Goal: Task Accomplishment & Management: Use online tool/utility

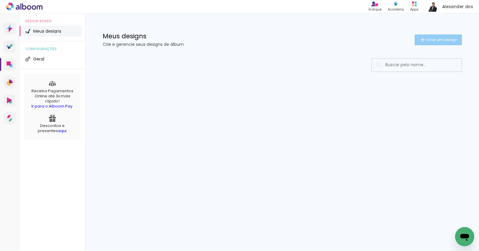
click at [432, 40] on span "Criar um design" at bounding box center [442, 40] width 31 height 4
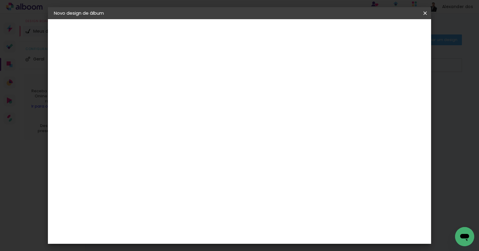
click at [152, 81] on input at bounding box center [152, 80] width 0 height 9
type input "bgdmyfh"
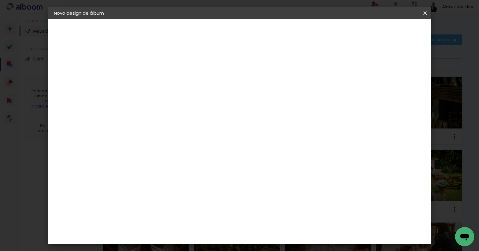
click at [0, 0] on slot "Avançar" at bounding box center [0, 0] width 0 height 0
click at [0, 0] on slot "Tamanho Livre" at bounding box center [0, 0] width 0 height 0
click at [0, 0] on slot "Avançar" at bounding box center [0, 0] width 0 height 0
click at [137, 169] on input "30" at bounding box center [133, 169] width 16 height 9
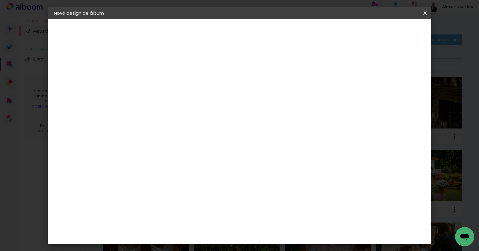
type input "25"
type paper-input "25"
type input "4"
type paper-input "4"
click at [401, 93] on input "4" at bounding box center [399, 90] width 11 height 9
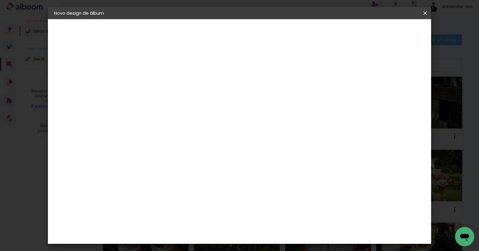
type input "3"
type paper-input "3"
click at [401, 93] on input "3" at bounding box center [400, 90] width 11 height 9
click at [392, 33] on span "Iniciar design" at bounding box center [378, 32] width 27 height 4
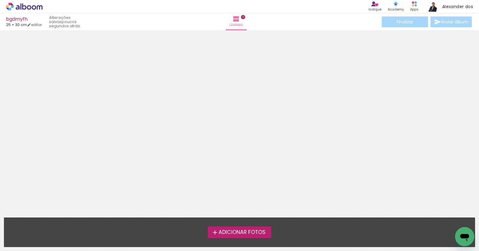
click at [242, 234] on span "Adicionar Fotos" at bounding box center [242, 232] width 47 height 5
click at [0, 0] on input "file" at bounding box center [0, 0] width 0 height 0
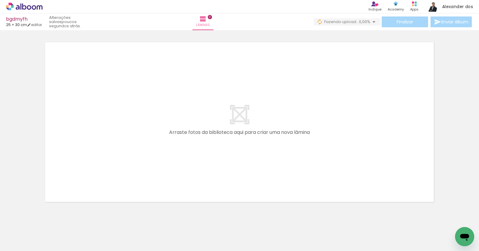
drag, startPoint x: 92, startPoint y: 225, endPoint x: 163, endPoint y: 138, distance: 111.3
click at [163, 138] on quentale-workspace at bounding box center [239, 125] width 479 height 251
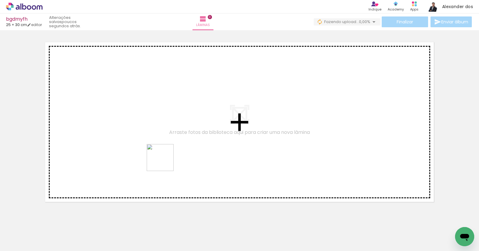
drag, startPoint x: 158, startPoint y: 223, endPoint x: 165, endPoint y: 161, distance: 62.4
click at [165, 161] on quentale-workspace at bounding box center [239, 125] width 479 height 251
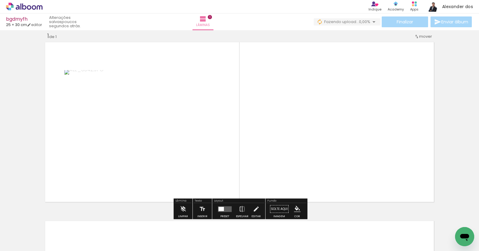
scroll to position [7, 0]
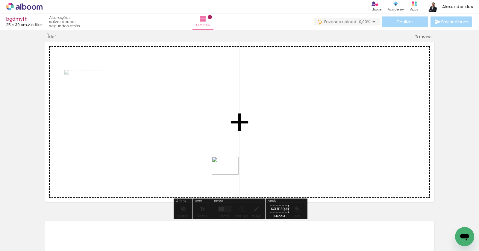
drag, startPoint x: 194, startPoint y: 226, endPoint x: 230, endPoint y: 175, distance: 62.6
click at [230, 175] on quentale-workspace at bounding box center [239, 125] width 479 height 251
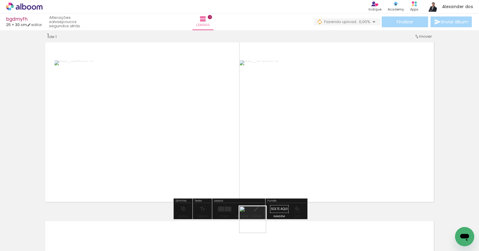
drag, startPoint x: 257, startPoint y: 227, endPoint x: 252, endPoint y: 164, distance: 64.1
click at [252, 164] on quentale-workspace at bounding box center [239, 125] width 479 height 251
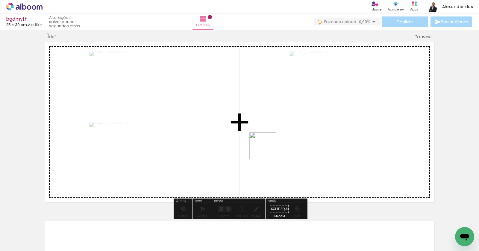
drag, startPoint x: 292, startPoint y: 235, endPoint x: 269, endPoint y: 149, distance: 89.0
click at [269, 149] on quentale-workspace at bounding box center [239, 125] width 479 height 251
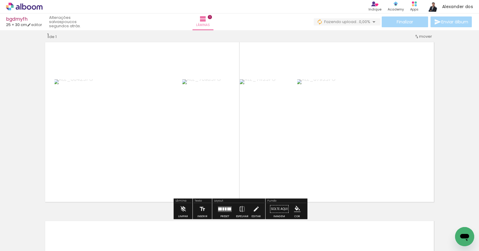
click at [224, 204] on div at bounding box center [225, 209] width 16 height 12
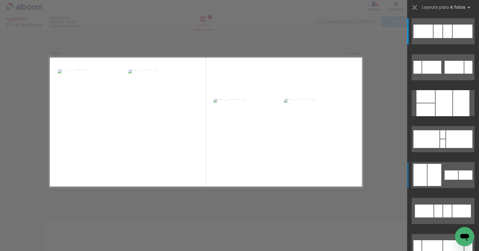
click at [426, 38] on div at bounding box center [423, 31] width 19 height 13
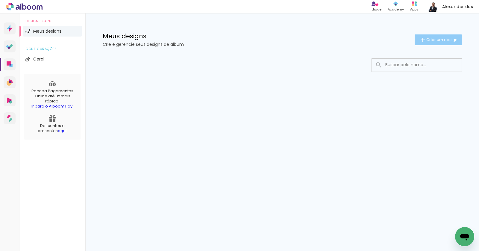
click at [422, 38] on iron-icon at bounding box center [422, 39] width 7 height 7
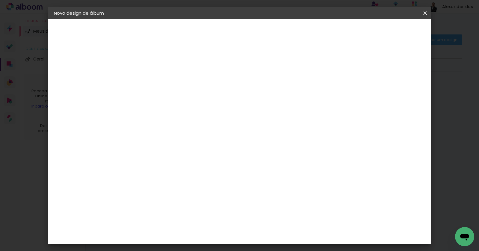
click at [0, 0] on paper-input-container "Título do álbum" at bounding box center [0, 0] width 0 height 0
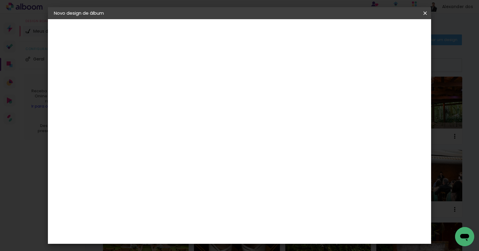
click at [0, 0] on paper-icon-button at bounding box center [0, 0] width 0 height 0
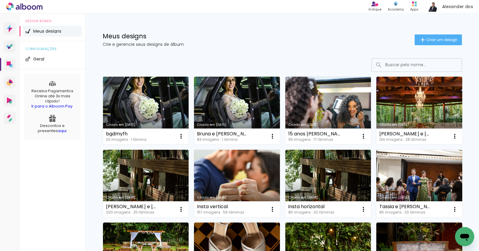
click at [160, 111] on link "Criado em [DATE]" at bounding box center [146, 111] width 86 height 68
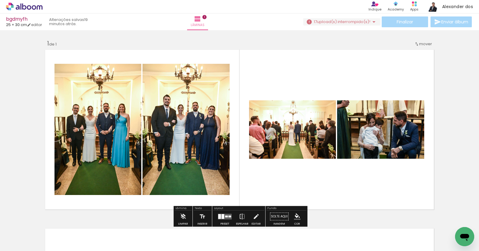
click at [0, 0] on slot "P&B" at bounding box center [0, 0] width 0 height 0
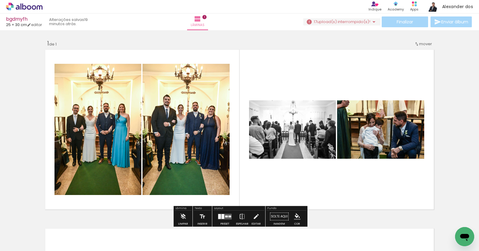
click at [0, 0] on slot "P&B" at bounding box center [0, 0] width 0 height 0
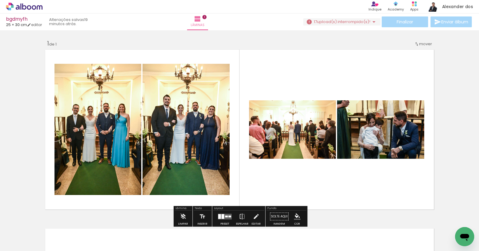
click at [298, 111] on paper-button "P&B" at bounding box center [298, 106] width 9 height 9
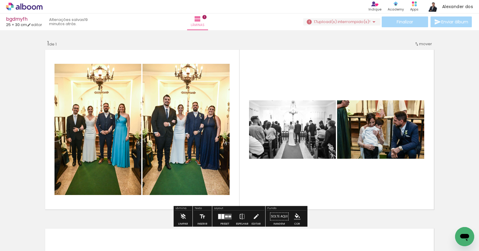
click at [0, 0] on slot "P&B" at bounding box center [0, 0] width 0 height 0
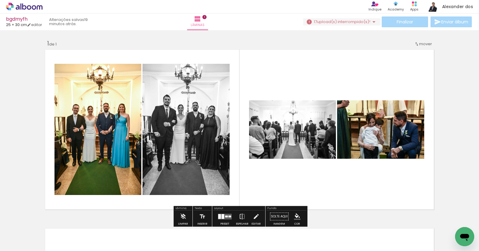
click at [0, 0] on slot "P&B" at bounding box center [0, 0] width 0 height 0
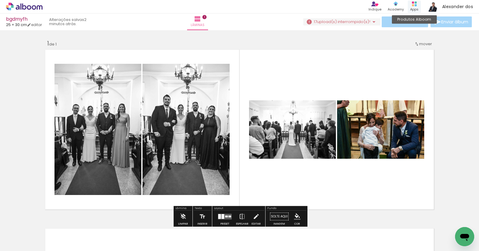
click at [414, 4] on icon at bounding box center [414, 3] width 5 height 5
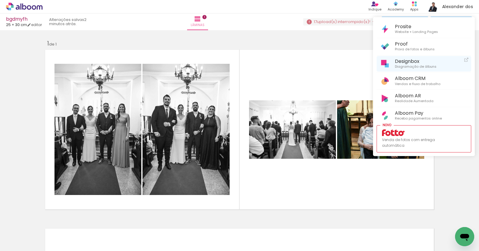
click at [394, 62] on link "Designbox Diagramação de álbuns" at bounding box center [424, 64] width 95 height 16
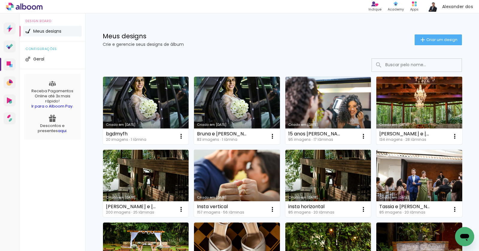
click at [427, 105] on link "Criado em [DATE]" at bounding box center [420, 111] width 86 height 68
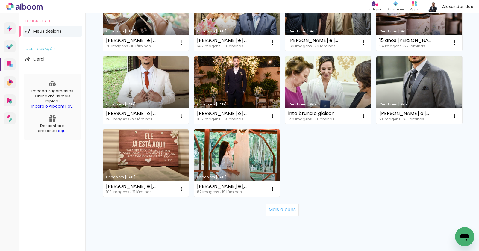
scroll to position [386, 0]
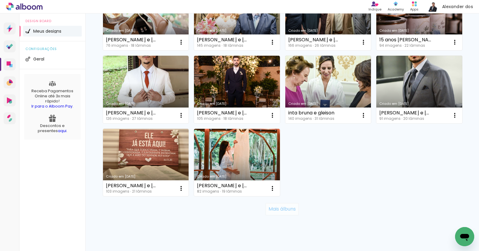
click at [0, 0] on slot "Mais álbuns" at bounding box center [0, 0] width 0 height 0
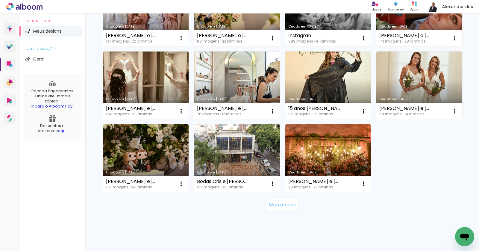
scroll to position [836, 0]
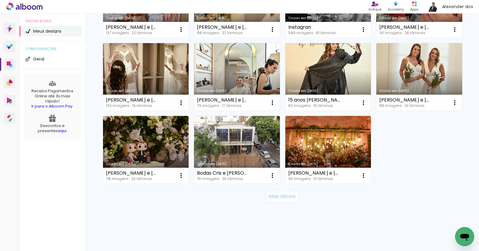
click at [0, 0] on slot "Mais álbuns" at bounding box center [0, 0] width 0 height 0
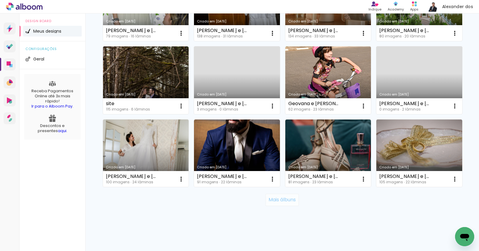
scroll to position [1274, 0]
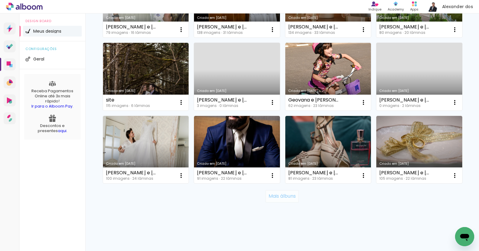
click at [0, 0] on slot "Mais álbuns" at bounding box center [0, 0] width 0 height 0
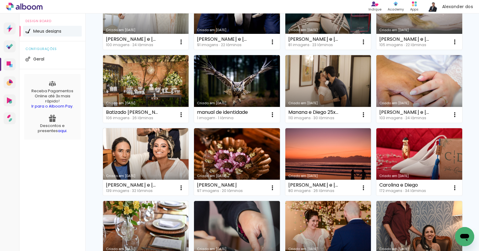
scroll to position [1410, 0]
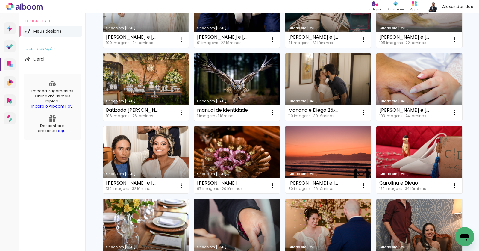
click at [316, 152] on link "Criado em [DATE]" at bounding box center [328, 160] width 86 height 68
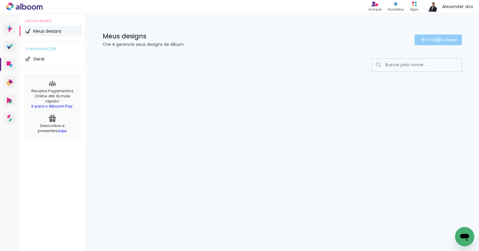
click at [436, 40] on span "Criar um design" at bounding box center [442, 40] width 31 height 4
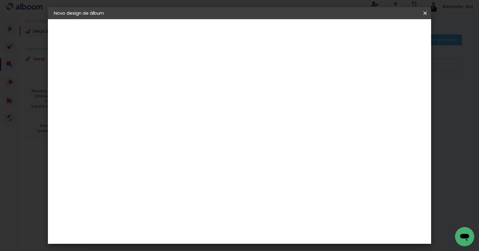
click at [152, 78] on input at bounding box center [152, 80] width 0 height 9
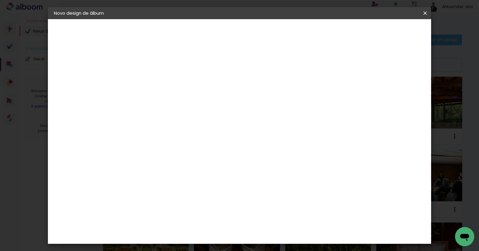
type input "nb"
type paper-input "nb"
click at [0, 0] on slot "Avançar" at bounding box center [0, 0] width 0 height 0
click at [0, 0] on slot "Tamanho Livre" at bounding box center [0, 0] width 0 height 0
click at [0, 0] on slot "Avançar" at bounding box center [0, 0] width 0 height 0
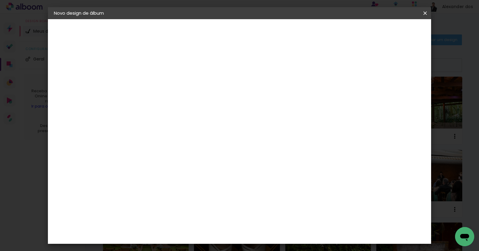
scroll to position [15, 0]
click at [138, 155] on input "30" at bounding box center [133, 154] width 16 height 9
type input "25"
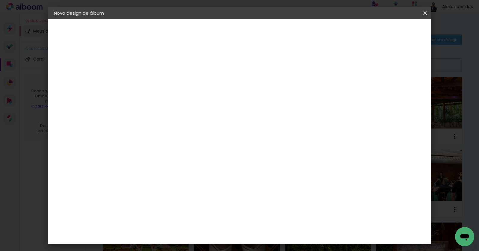
type paper-input "25"
type input "4"
type paper-input "4"
click at [402, 94] on input "4" at bounding box center [399, 90] width 11 height 9
type input "3"
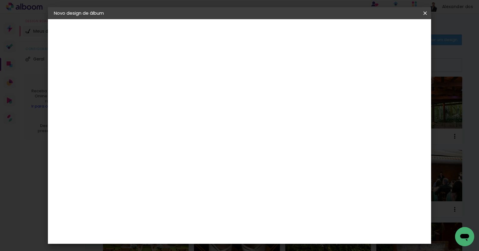
type paper-input "3"
click at [402, 94] on input "3" at bounding box center [400, 90] width 11 height 9
type input "2"
type paper-input "2"
click at [402, 94] on input "2" at bounding box center [400, 90] width 11 height 9
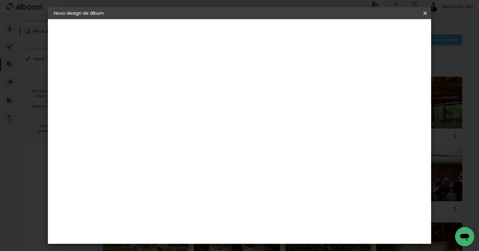
type input "1"
type paper-input "1"
click at [404, 93] on input "1" at bounding box center [401, 90] width 11 height 9
click at [392, 32] on span "Iniciar design" at bounding box center [378, 32] width 27 height 4
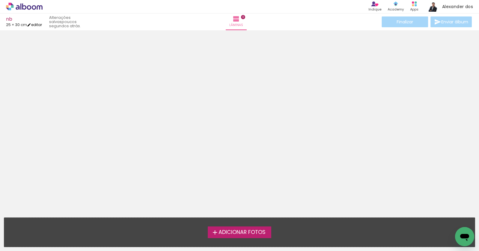
click at [36, 23] on link "editar" at bounding box center [34, 24] width 15 height 5
type input "25"
type input "60"
type input "1"
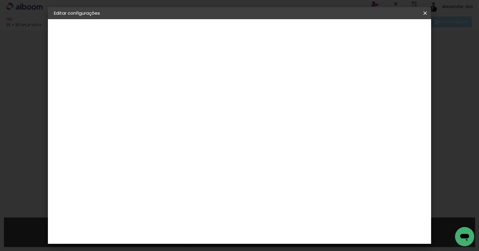
click at [423, 14] on iron-icon at bounding box center [425, 13] width 7 height 6
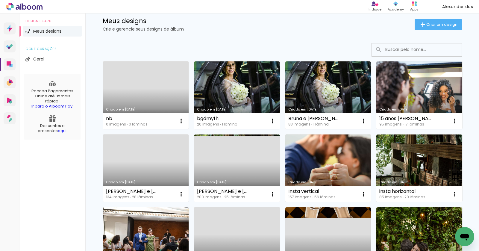
scroll to position [16, 0]
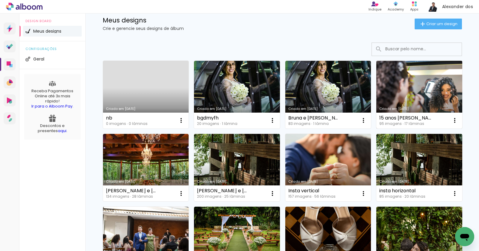
click at [404, 81] on link "Criado em [DATE]" at bounding box center [420, 95] width 86 height 68
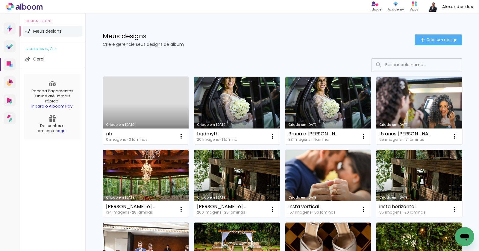
click at [240, 102] on link "Criado em [DATE]" at bounding box center [237, 111] width 86 height 68
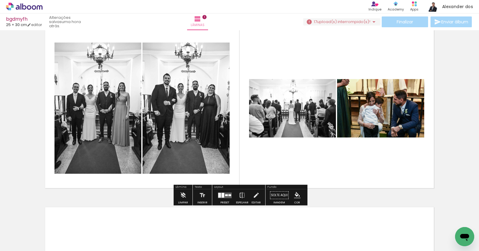
scroll to position [22, 0]
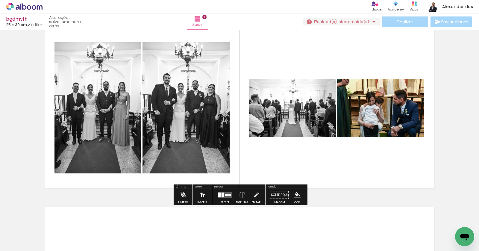
click at [202, 196] on iron-icon at bounding box center [202, 195] width 7 height 12
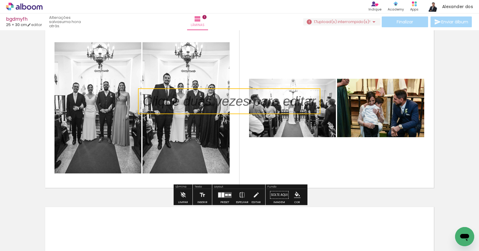
click at [181, 95] on quentale-selection at bounding box center [229, 101] width 182 height 26
type input "Sans Serif"
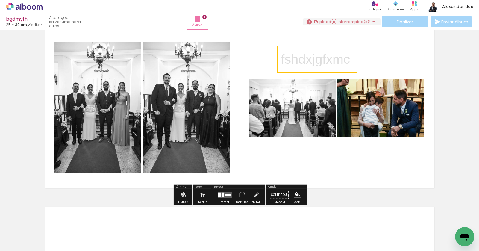
drag, startPoint x: 147, startPoint y: 91, endPoint x: 286, endPoint y: 49, distance: 144.7
click at [286, 49] on quentale-selection at bounding box center [317, 60] width 80 height 28
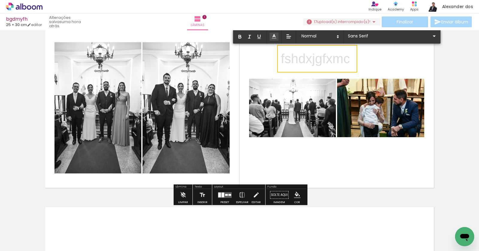
click at [274, 37] on icon at bounding box center [274, 36] width 6 height 6
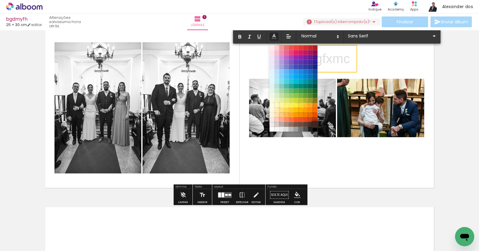
click at [315, 127] on span at bounding box center [315, 124] width 7 height 7
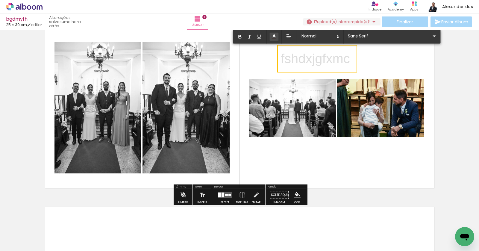
click at [306, 57] on p "fshdxjgfxmc ﻿" at bounding box center [315, 58] width 69 height 19
click at [306, 57] on p "fshdxjgfxmc" at bounding box center [315, 58] width 69 height 19
click at [274, 35] on polyline at bounding box center [274, 35] width 2 height 3
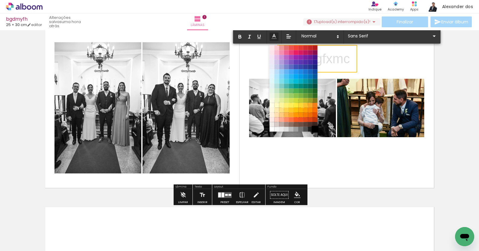
click at [316, 129] on span at bounding box center [315, 129] width 7 height 7
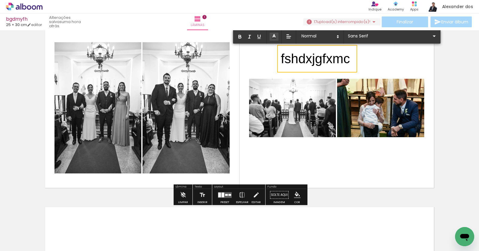
click at [375, 55] on quentale-layouter at bounding box center [239, 108] width 393 height 164
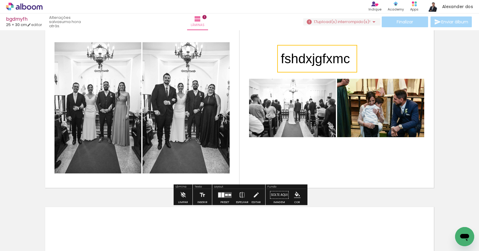
click at [375, 55] on quentale-layouter at bounding box center [239, 108] width 393 height 164
click at [374, 58] on quentale-layouter at bounding box center [239, 108] width 393 height 164
click at [327, 57] on span "fshdxjgfxmc" at bounding box center [315, 58] width 69 height 15
click at [327, 57] on quentale-selection at bounding box center [317, 59] width 82 height 26
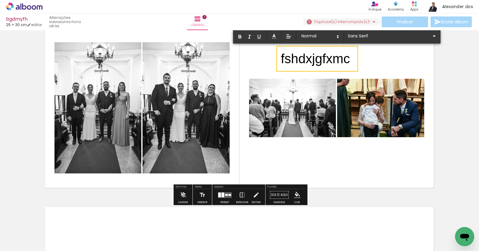
click at [327, 57] on span "fshdxjgfxmc" at bounding box center [315, 58] width 69 height 15
click at [362, 40] on div at bounding box center [392, 40] width 91 height 1
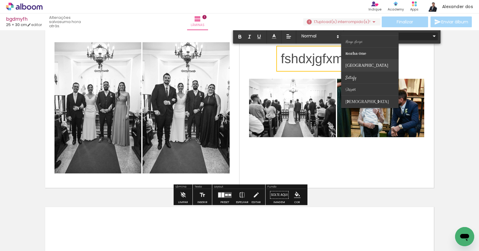
scroll to position [235, 0]
click at [359, 69] on paper-item at bounding box center [370, 67] width 58 height 12
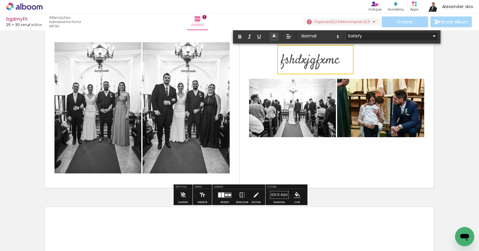
click at [359, 37] on input "Satisfy" at bounding box center [389, 36] width 84 height 6
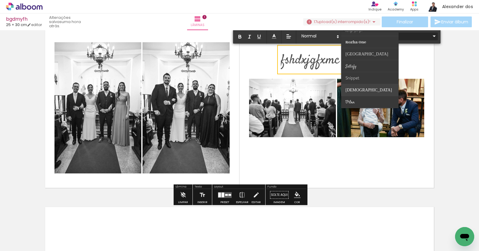
click at [359, 33] on span "Suravaram" at bounding box center [354, 30] width 17 height 5
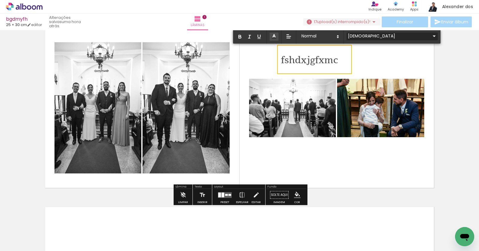
click at [362, 37] on input "Suravaram" at bounding box center [389, 36] width 84 height 6
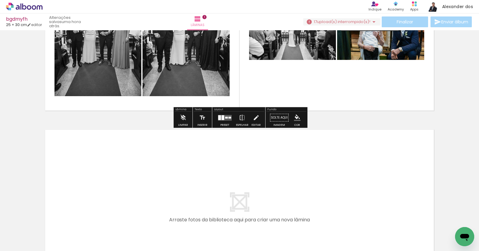
scroll to position [198, 0]
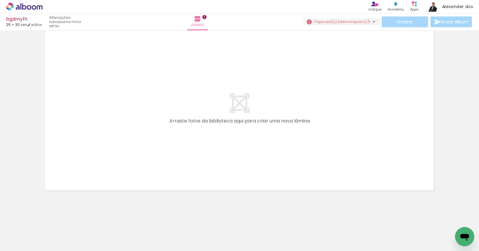
click at [174, 102] on quentale-layouter at bounding box center [239, 111] width 393 height 164
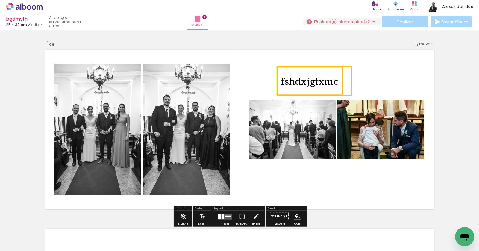
click at [327, 87] on quentale-selection at bounding box center [314, 80] width 75 height 29
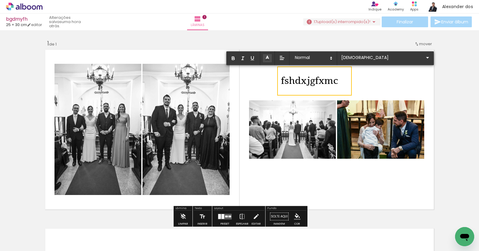
click at [327, 87] on span "fshdxjgfxmc" at bounding box center [309, 80] width 57 height 28
click at [354, 55] on input "Suravaram" at bounding box center [382, 58] width 84 height 6
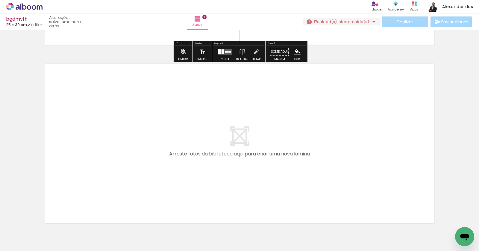
scroll to position [173, 0]
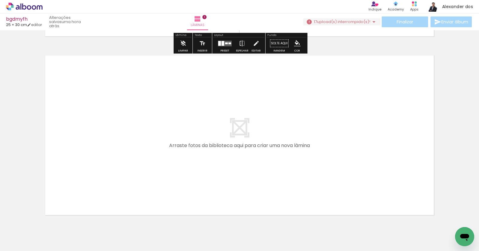
click at [388, 101] on quentale-layouter at bounding box center [239, 135] width 393 height 164
click at [434, 94] on quentale-layouter at bounding box center [239, 135] width 393 height 164
click at [366, 97] on quentale-layouter at bounding box center [239, 135] width 393 height 164
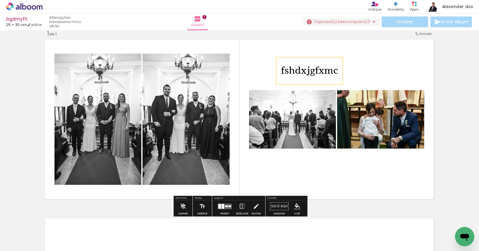
scroll to position [0, 0]
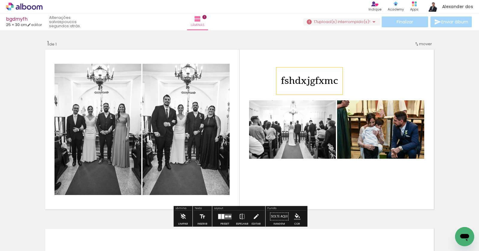
click at [315, 77] on span "fshdxjgfxmc" at bounding box center [309, 80] width 57 height 28
click at [315, 77] on quentale-selection at bounding box center [310, 80] width 68 height 27
click at [315, 77] on span "fshdxjgfxmc" at bounding box center [309, 80] width 57 height 28
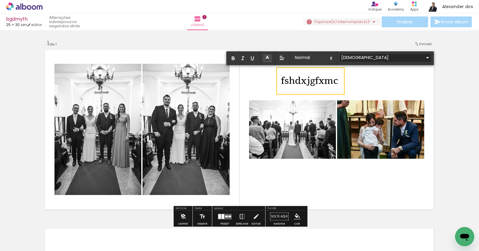
click at [347, 56] on input "Suravaram" at bounding box center [382, 58] width 84 height 6
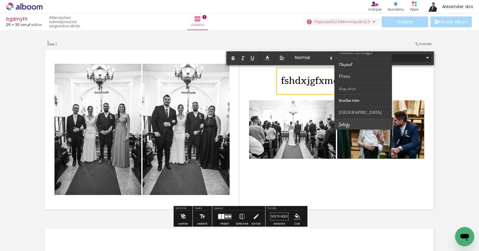
scroll to position [196, 0]
click at [348, 88] on span "Prata" at bounding box center [347, 90] width 17 height 5
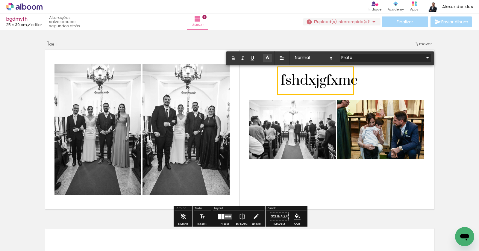
click at [344, 58] on input "Prata" at bounding box center [382, 58] width 84 height 6
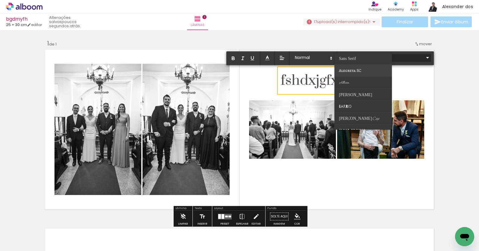
click at [354, 71] on span "Alegreya SC" at bounding box center [350, 71] width 22 height 6
type input "Alegreya SC"
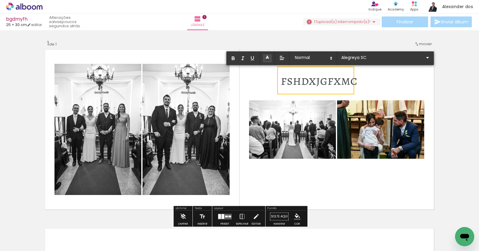
click at [377, 75] on quentale-layouter at bounding box center [239, 130] width 393 height 164
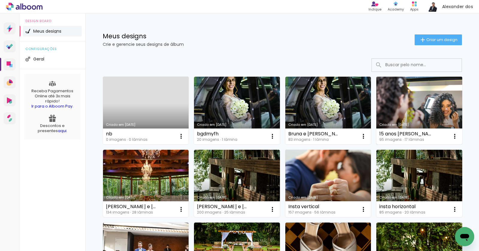
click at [399, 100] on link "Criado em [DATE]" at bounding box center [420, 111] width 86 height 68
